Goal: Task Accomplishment & Management: Complete application form

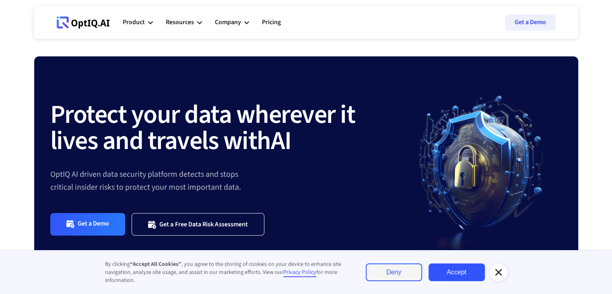
scroll to position [10, 0]
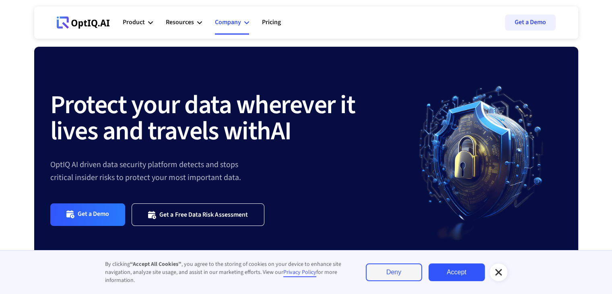
click at [247, 22] on icon at bounding box center [246, 22] width 5 height 5
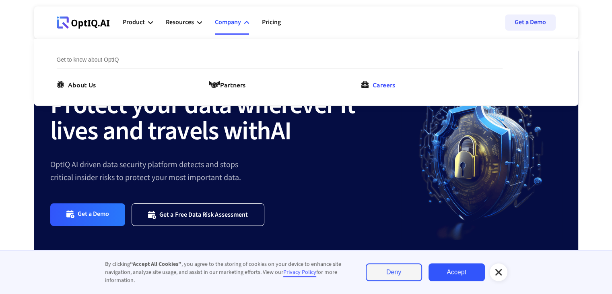
click at [377, 85] on div "Careers" at bounding box center [384, 85] width 23 height 10
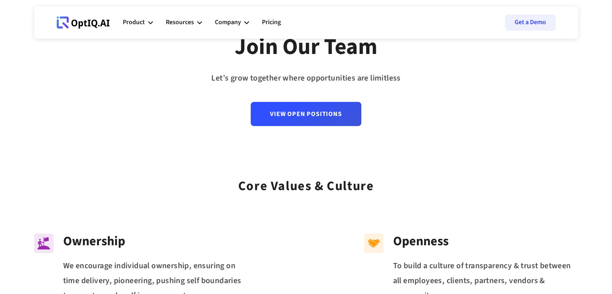
scroll to position [72, 0]
click at [300, 127] on div "Join Our Team Let’s grow together where opportunities are limitless View Open P…" at bounding box center [306, 38] width 612 height 221
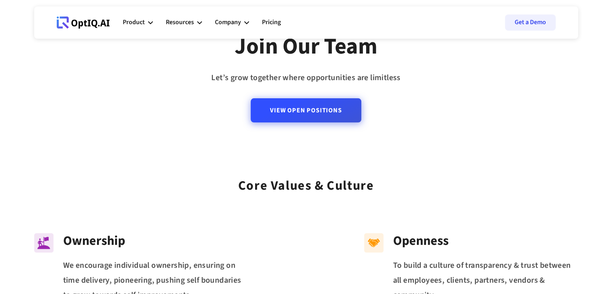
click at [316, 117] on link "View Open Positions" at bounding box center [306, 110] width 110 height 24
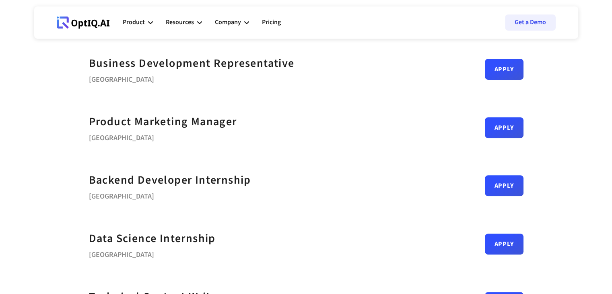
scroll to position [290, 0]
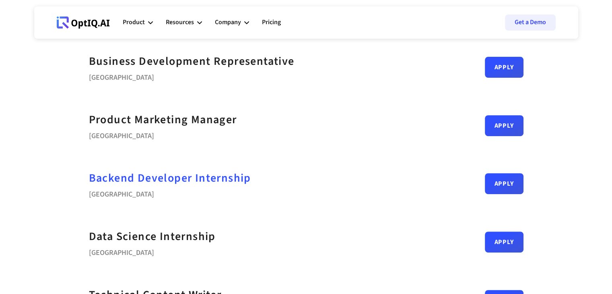
click at [176, 184] on strong "Backend Developer Internship" at bounding box center [170, 178] width 162 height 16
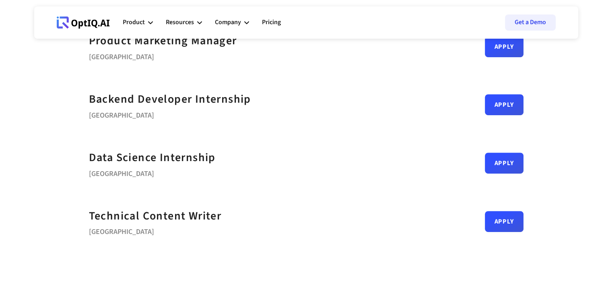
scroll to position [371, 0]
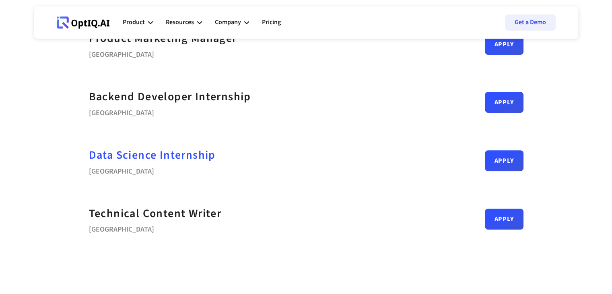
click at [192, 156] on strong "Data Science Internship" at bounding box center [152, 155] width 127 height 16
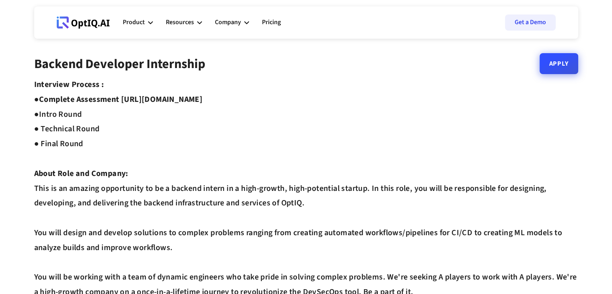
click at [561, 62] on link "Apply" at bounding box center [559, 63] width 39 height 21
